Goal: Find specific page/section: Find specific page/section

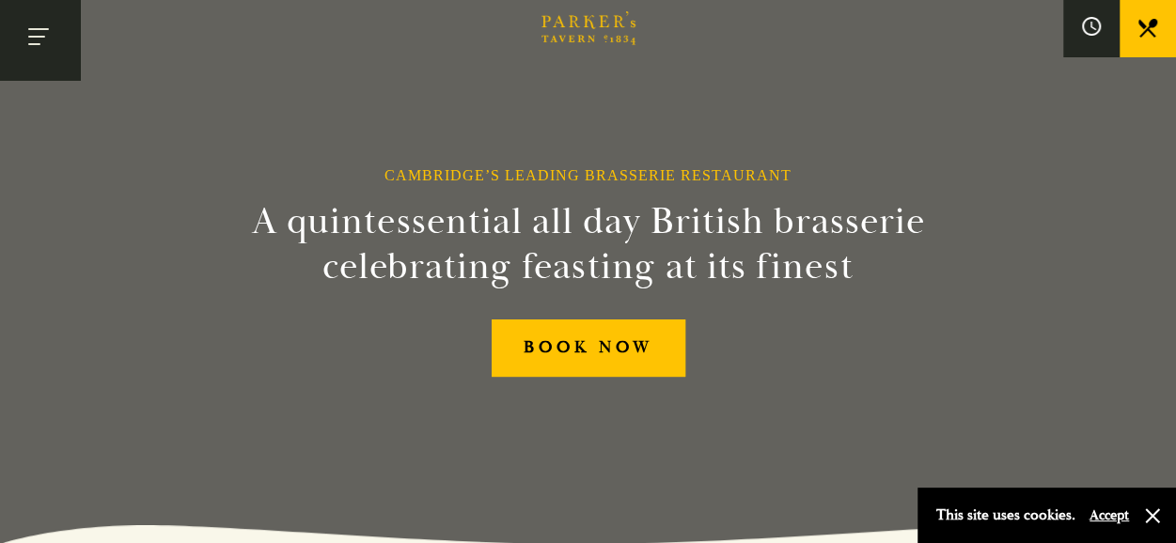
click at [43, 28] on button "Toggle navigation" at bounding box center [40, 40] width 80 height 80
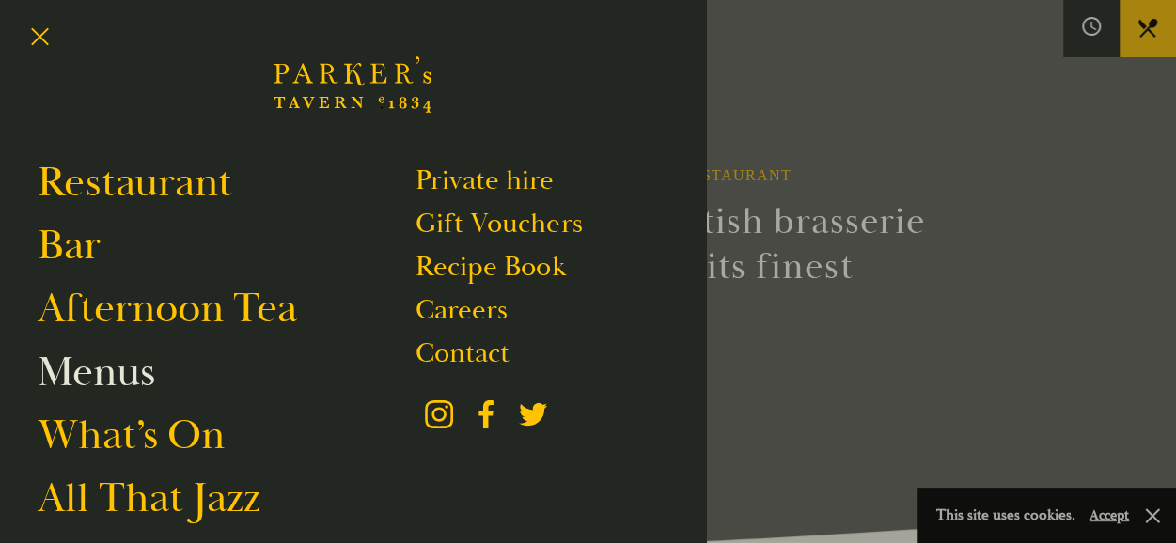
click at [102, 392] on link "Menus" at bounding box center [96, 372] width 117 height 53
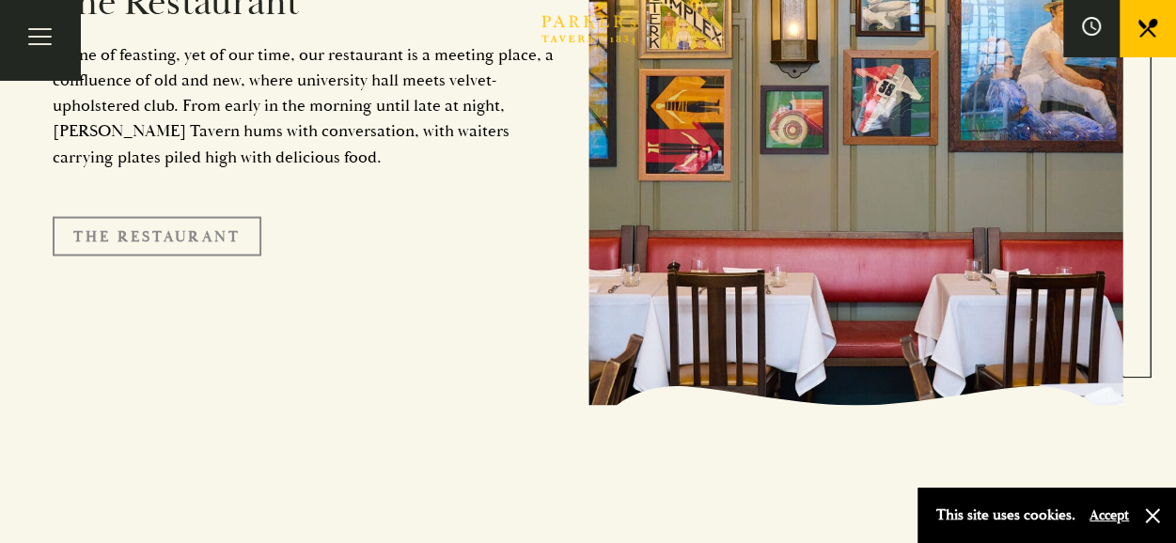
scroll to position [1605, 0]
click at [211, 215] on link "The Restaurant" at bounding box center [157, 234] width 209 height 39
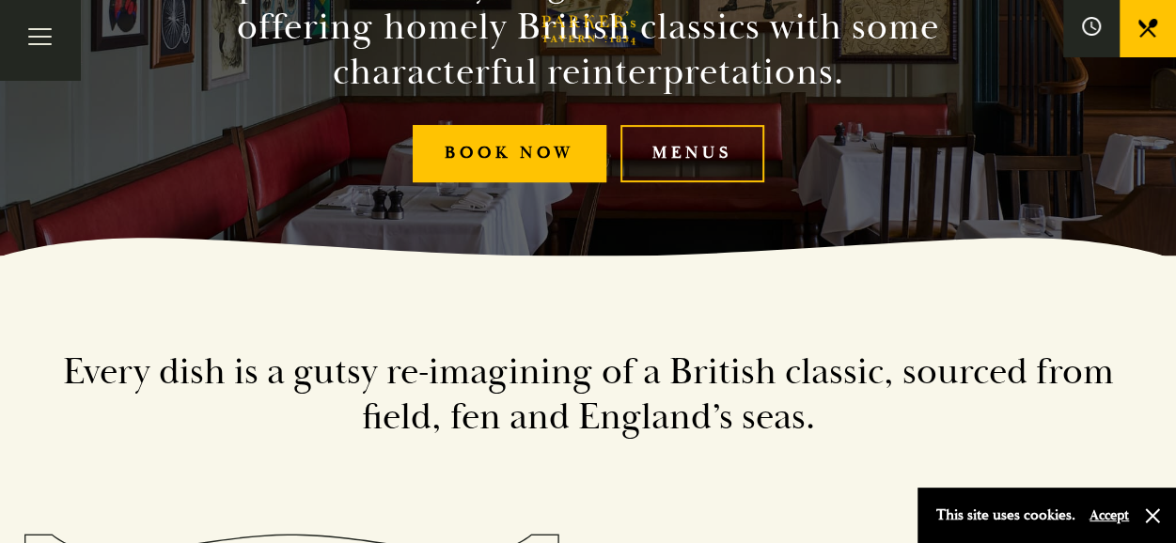
scroll to position [333, 0]
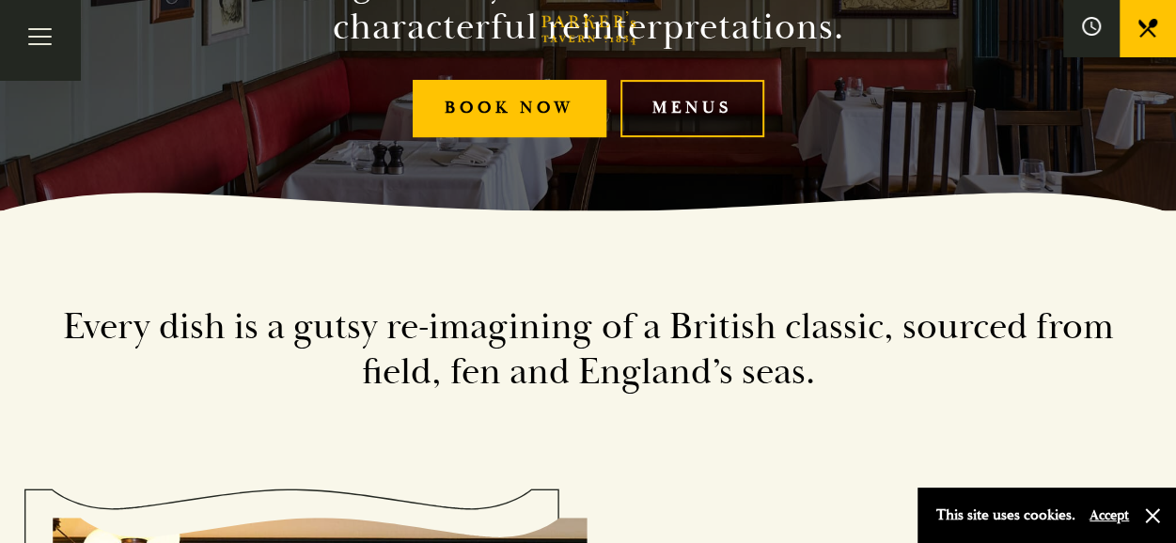
click at [727, 83] on link "Menus" at bounding box center [692, 108] width 144 height 57
